Goal: Submit feedback/report problem

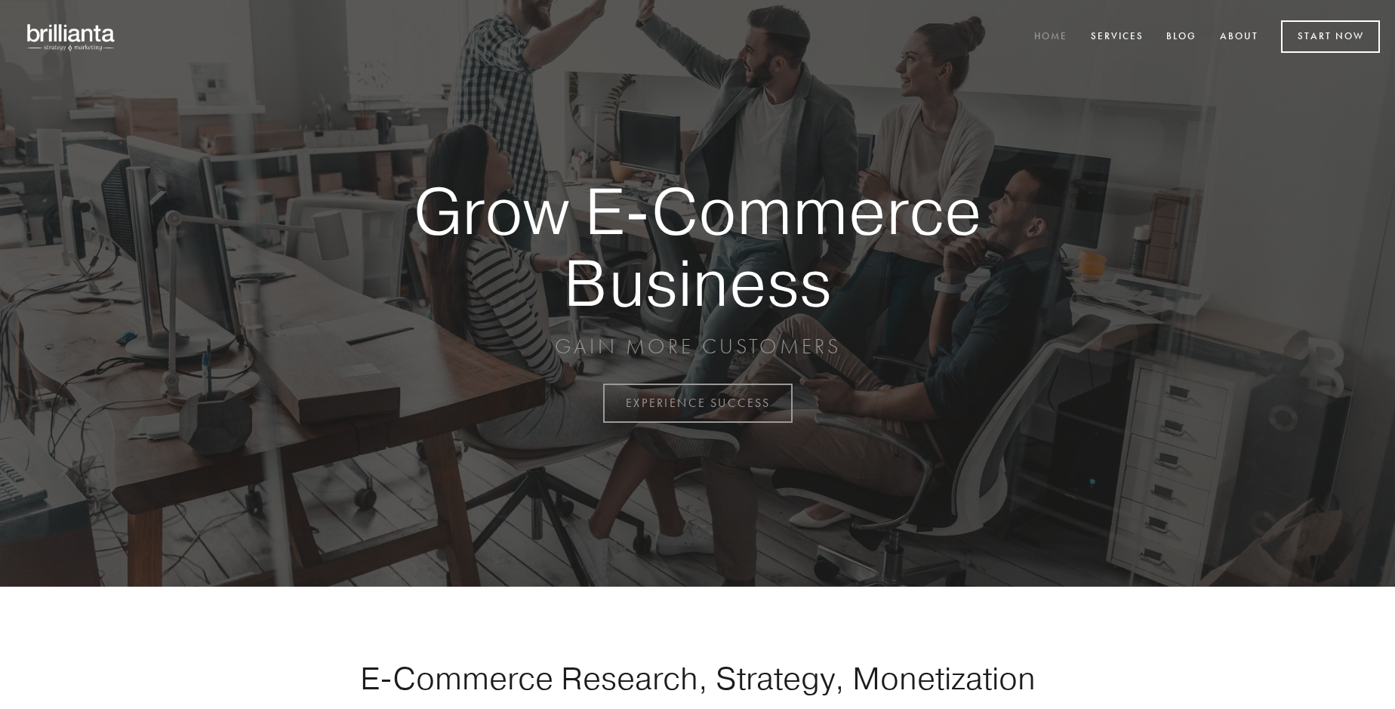
scroll to position [3956, 0]
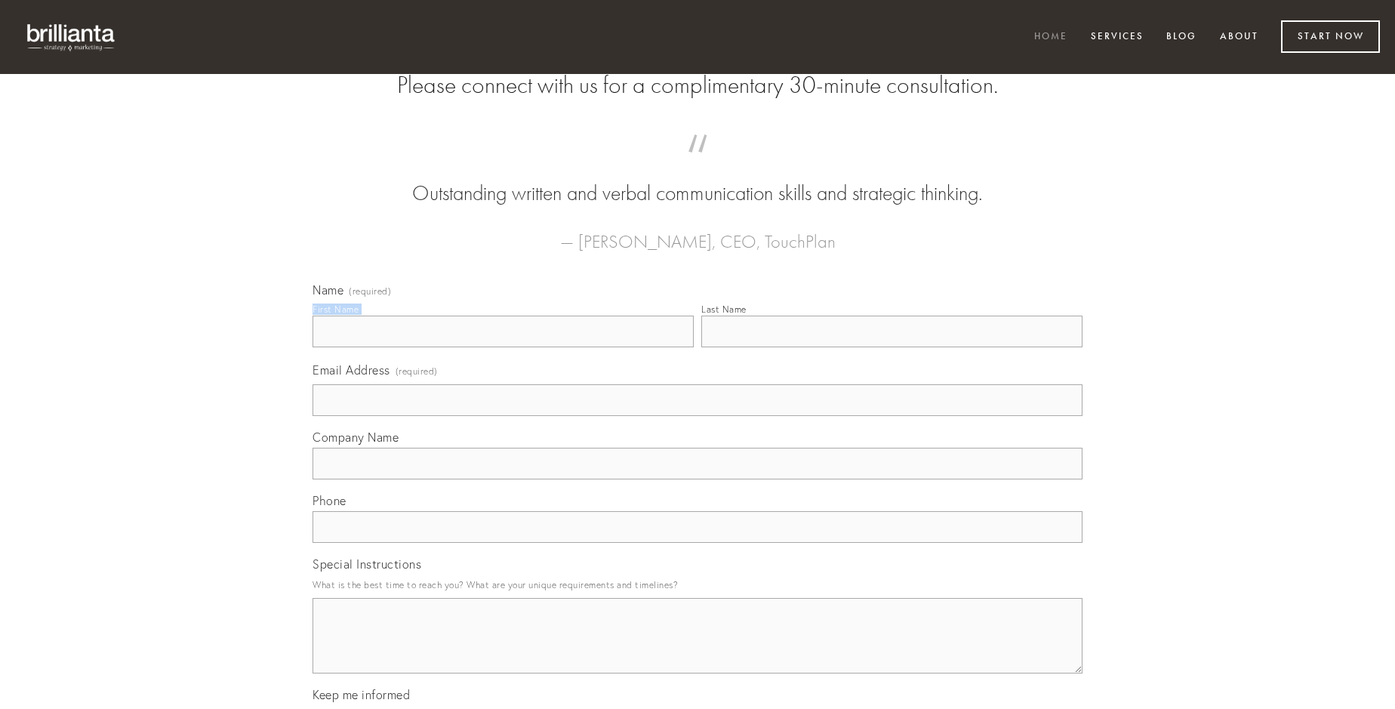
type input "[PERSON_NAME]"
click at [891, 347] on input "Last Name" at bounding box center [891, 331] width 381 height 32
type input "[PERSON_NAME]"
click at [697, 416] on input "Email Address (required)" at bounding box center [697, 400] width 770 height 32
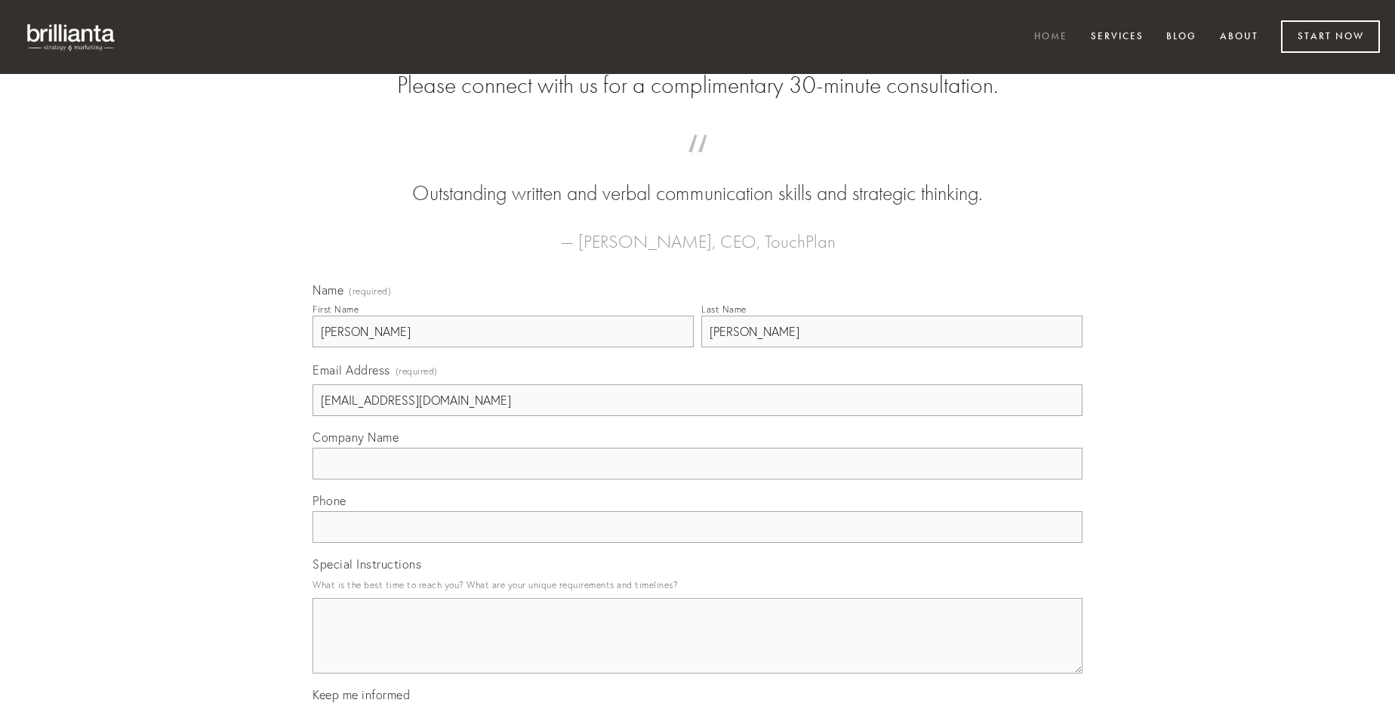
type input "[EMAIL_ADDRESS][DOMAIN_NAME]"
click at [697, 479] on input "Company Name" at bounding box center [697, 464] width 770 height 32
type input "tricesimus"
click at [697, 543] on input "text" at bounding box center [697, 527] width 770 height 32
click at [697, 649] on textarea "Special Instructions" at bounding box center [697, 635] width 770 height 75
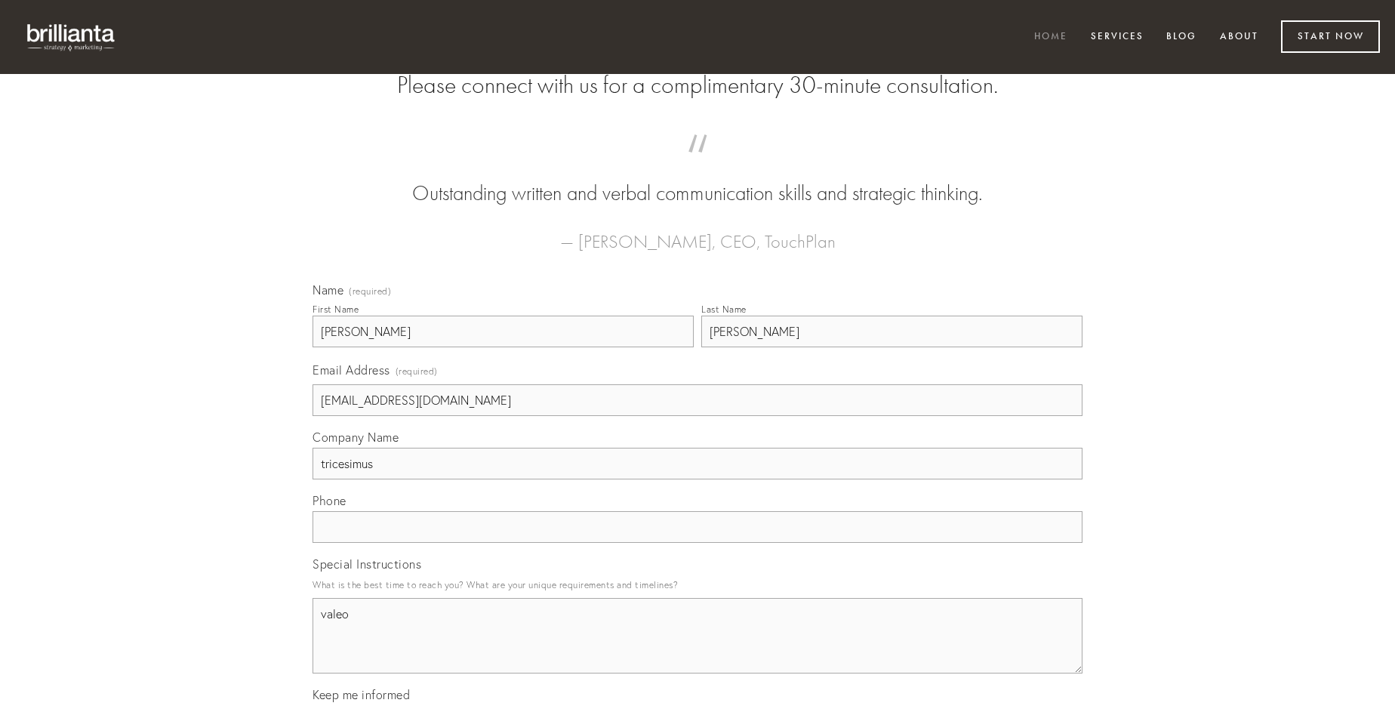
type textarea "valeo"
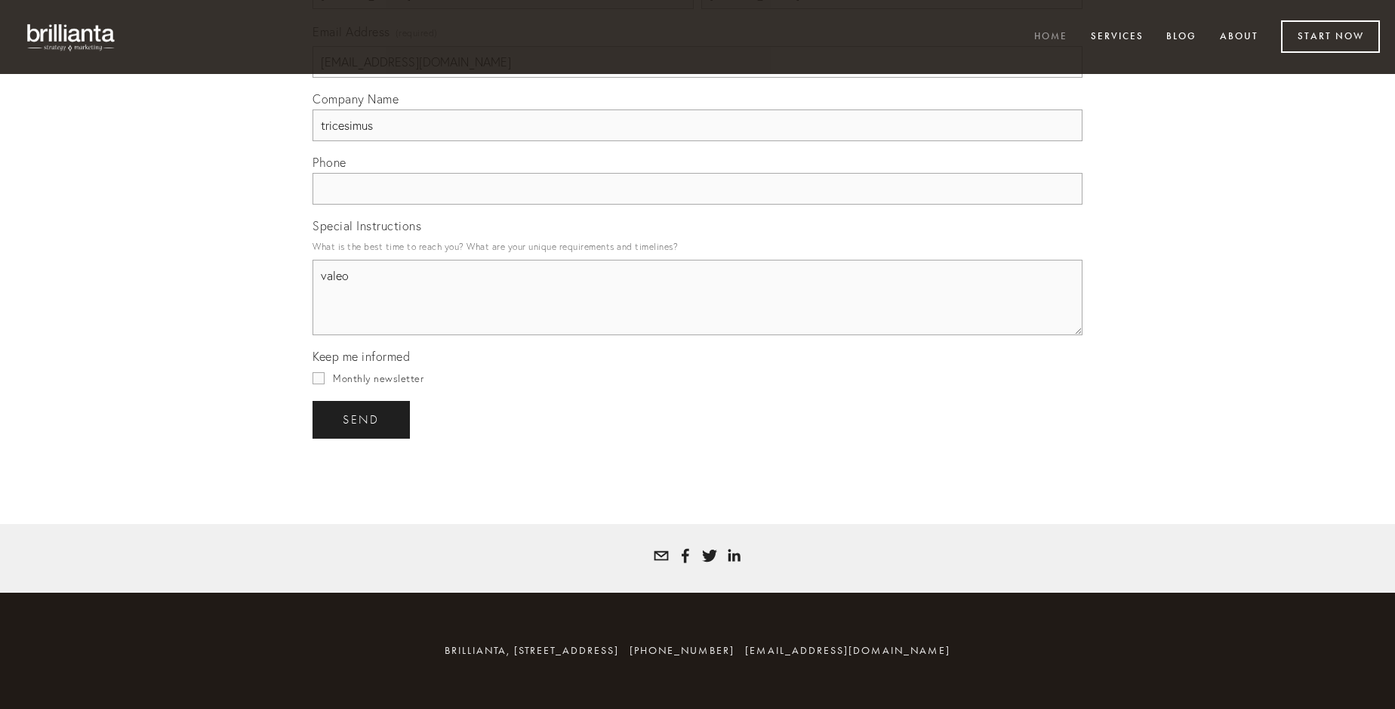
click at [362, 419] on span "send" at bounding box center [361, 420] width 37 height 14
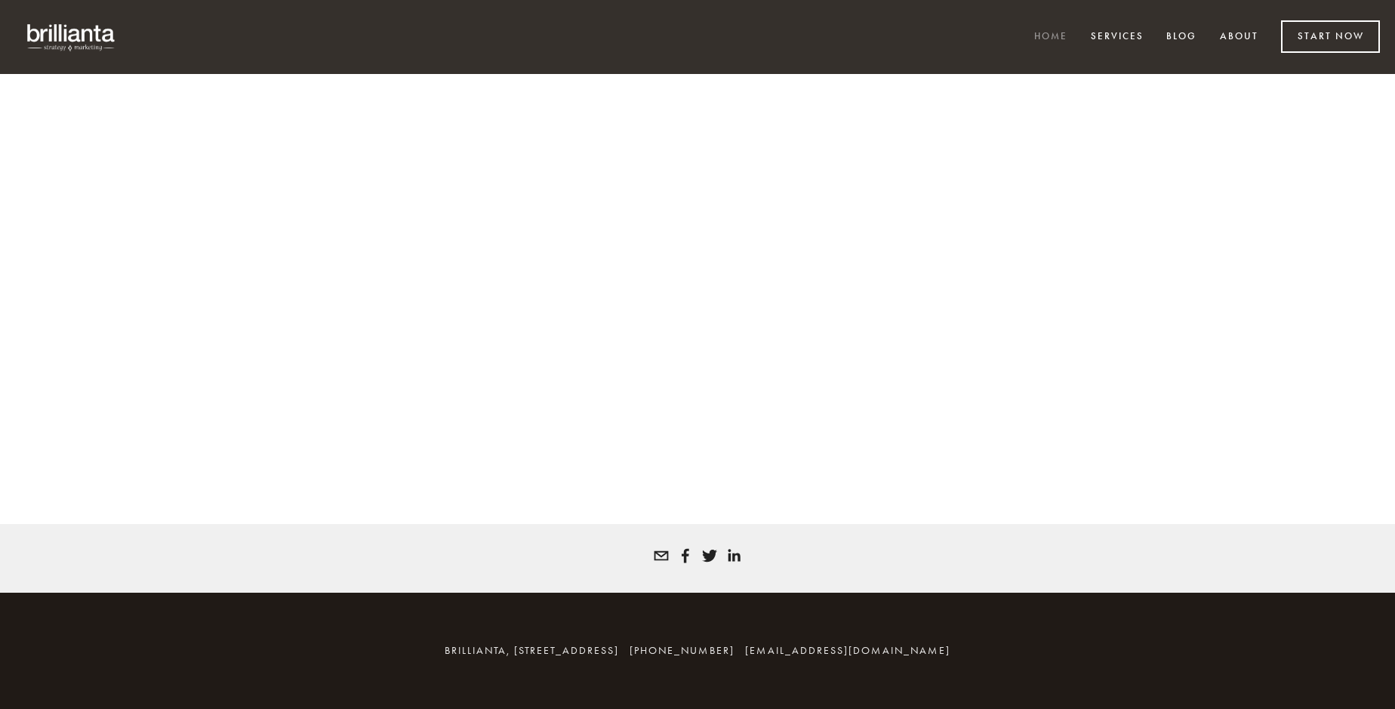
scroll to position [3935, 0]
